Goal: Task Accomplishment & Management: Manage account settings

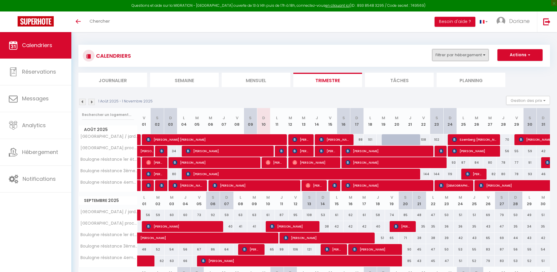
click at [449, 53] on button "Filtrer par hébergement" at bounding box center [461, 55] width 56 height 12
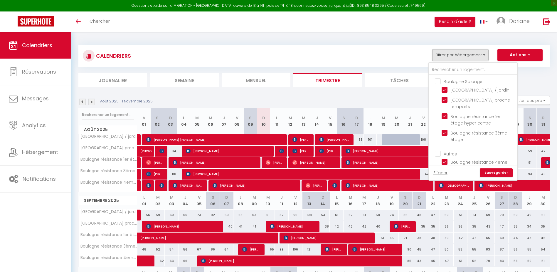
click at [436, 82] on input "Boulogne Solange" at bounding box center [479, 81] width 88 height 6
checkbox input "true"
checkbox input "false"
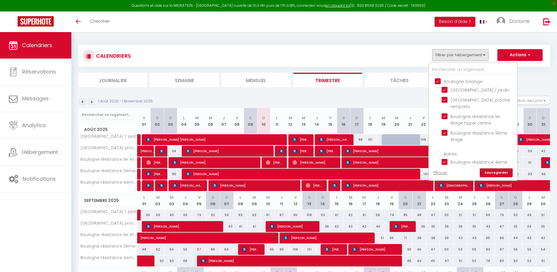
checkbox input "false"
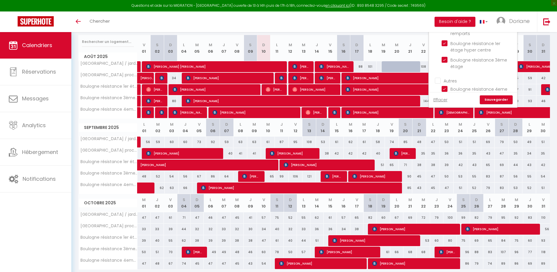
scroll to position [95, 0]
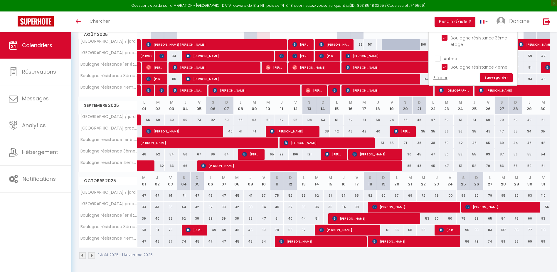
click at [439, 61] on input "Autres" at bounding box center [479, 58] width 88 height 6
checkbox input "true"
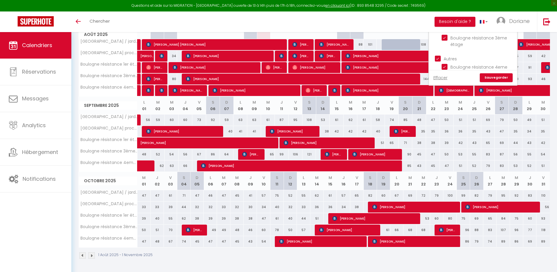
checkbox input "true"
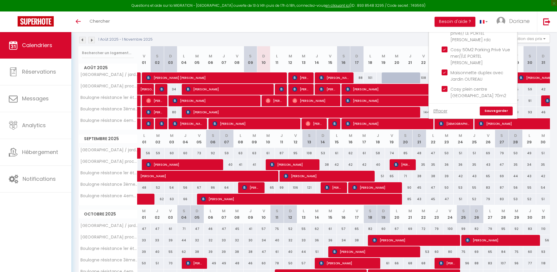
scroll to position [7, 0]
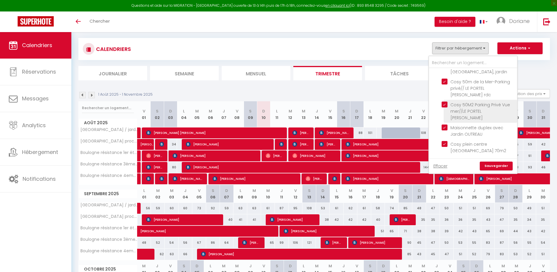
click at [444, 107] on input "Cosy 50M2 Parking Privé Vue mer//LE PORTEL [PERSON_NAME]" at bounding box center [478, 104] width 73 height 6
checkbox input "false"
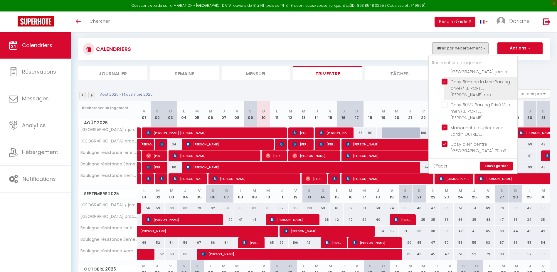
click at [445, 84] on input "Cosy 50m de la Mer-Parking privé// LE PORTEL [PERSON_NAME] rdc" at bounding box center [478, 81] width 73 height 6
checkbox input "false"
click at [495, 167] on link "Sauvegarder" at bounding box center [496, 165] width 33 height 9
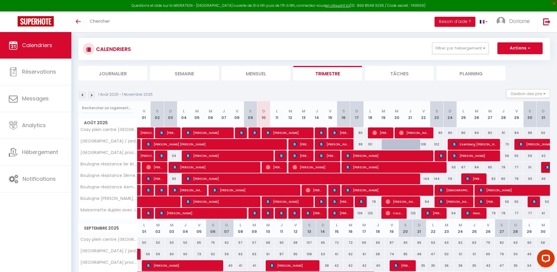
scroll to position [0, 0]
click at [279, 154] on img at bounding box center [281, 155] width 5 height 5
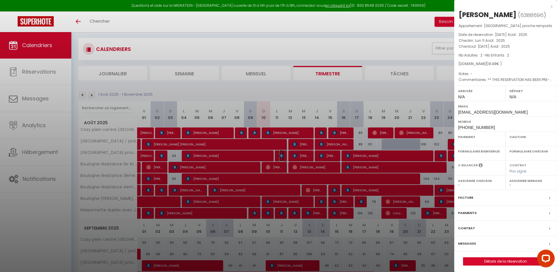
select select "OK"
select select "KO"
select select "0"
select select "1"
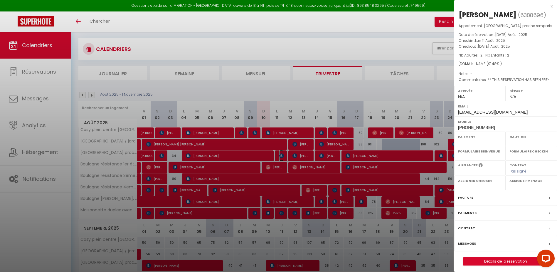
select select
click at [287, 154] on div at bounding box center [278, 136] width 557 height 272
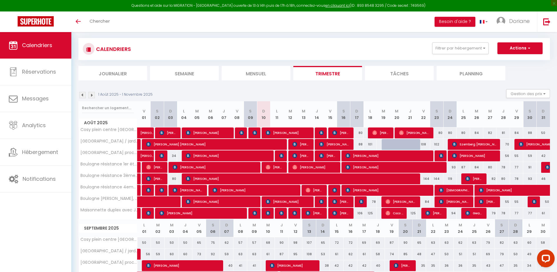
click at [128, 73] on li "Journalier" at bounding box center [112, 73] width 69 height 14
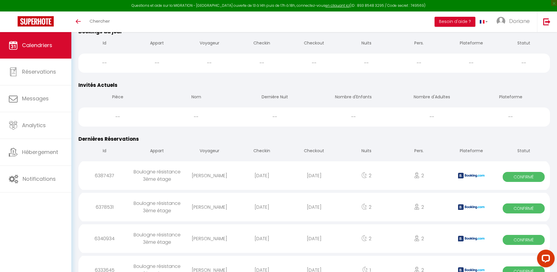
scroll to position [2, 0]
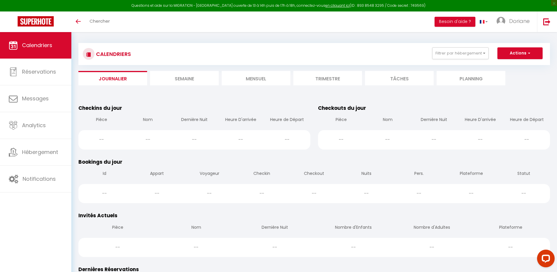
click at [183, 80] on li "Semaine" at bounding box center [184, 78] width 69 height 14
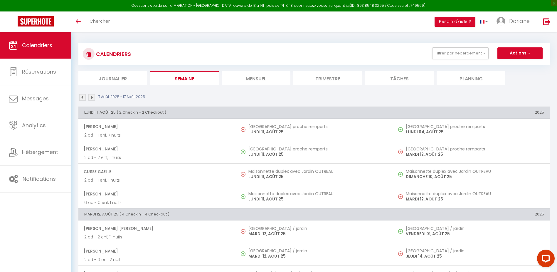
click at [251, 75] on li "Mensuel" at bounding box center [256, 78] width 69 height 14
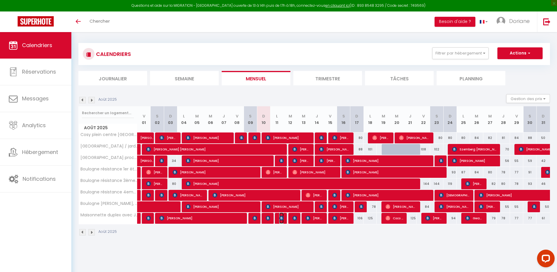
click at [282, 218] on img at bounding box center [281, 217] width 5 height 5
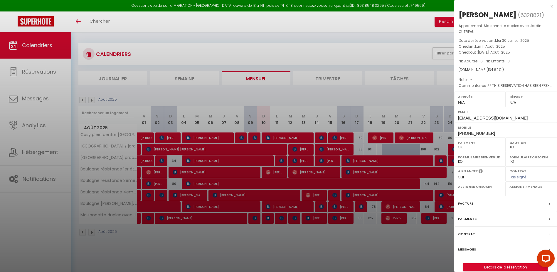
click at [343, 240] on div at bounding box center [278, 136] width 557 height 272
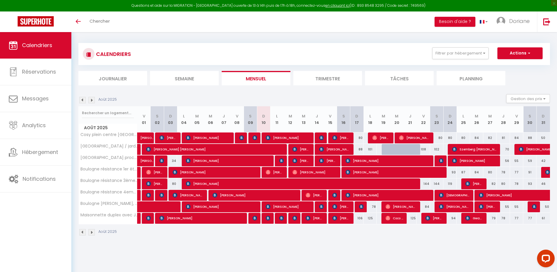
click at [278, 218] on div at bounding box center [281, 217] width 13 height 11
click at [282, 220] on img at bounding box center [281, 217] width 5 height 5
